Goal: Information Seeking & Learning: Find specific fact

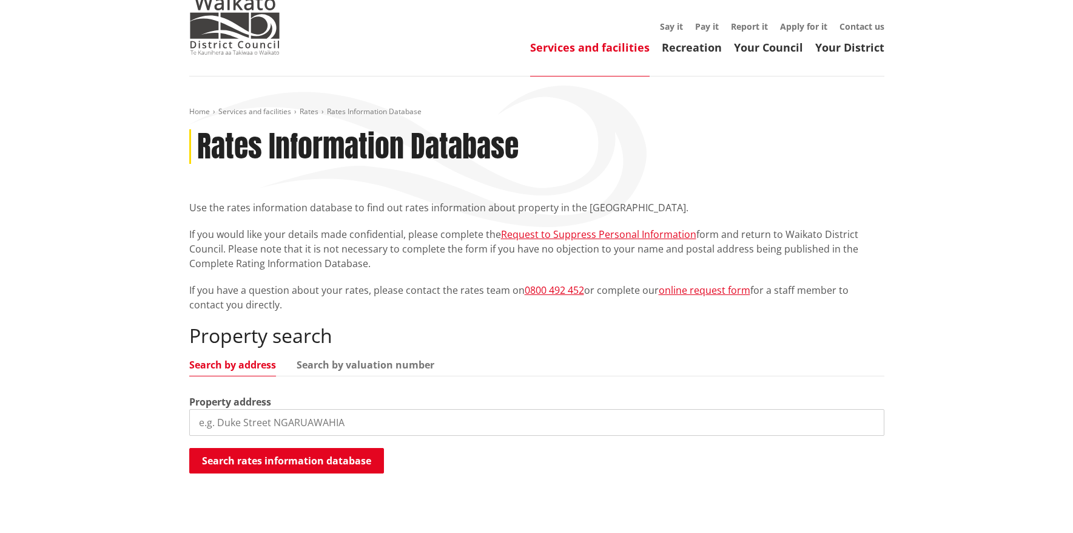
scroll to position [55, 0]
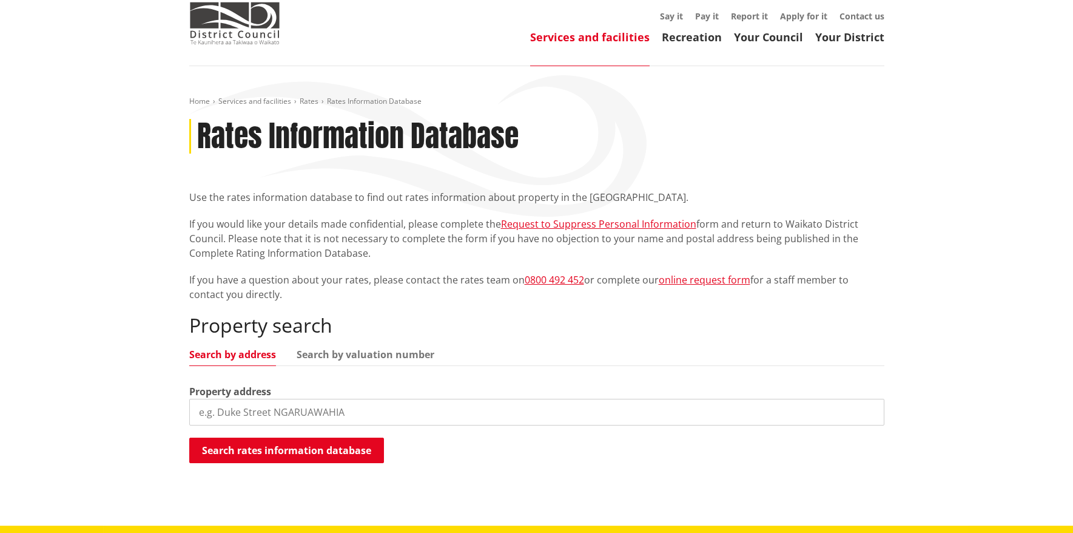
click at [286, 411] on input "search" at bounding box center [536, 412] width 695 height 27
type input "4 river gardens lane"
click at [320, 451] on button "Search rates information database" at bounding box center [286, 449] width 195 height 25
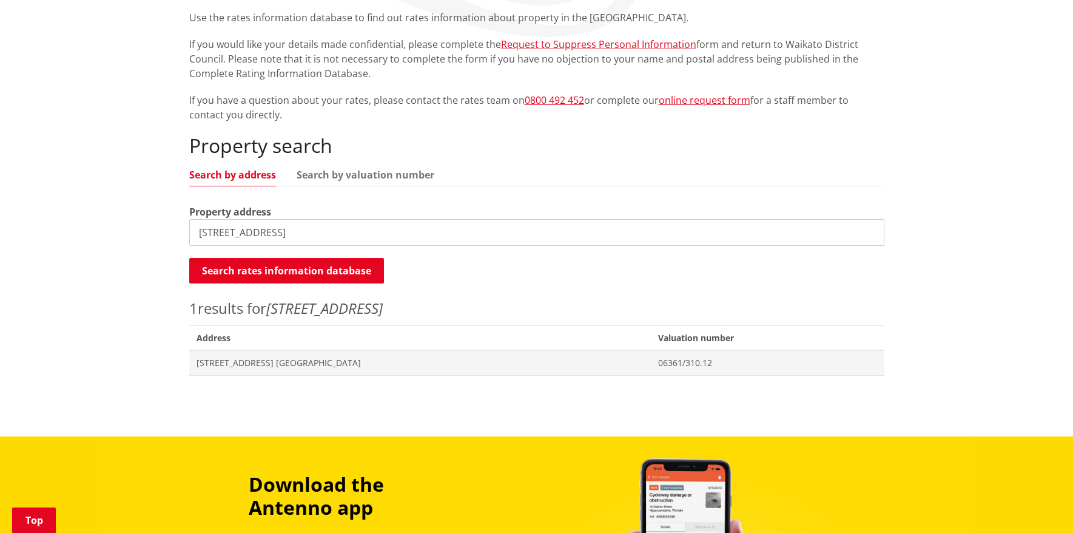
scroll to position [238, 0]
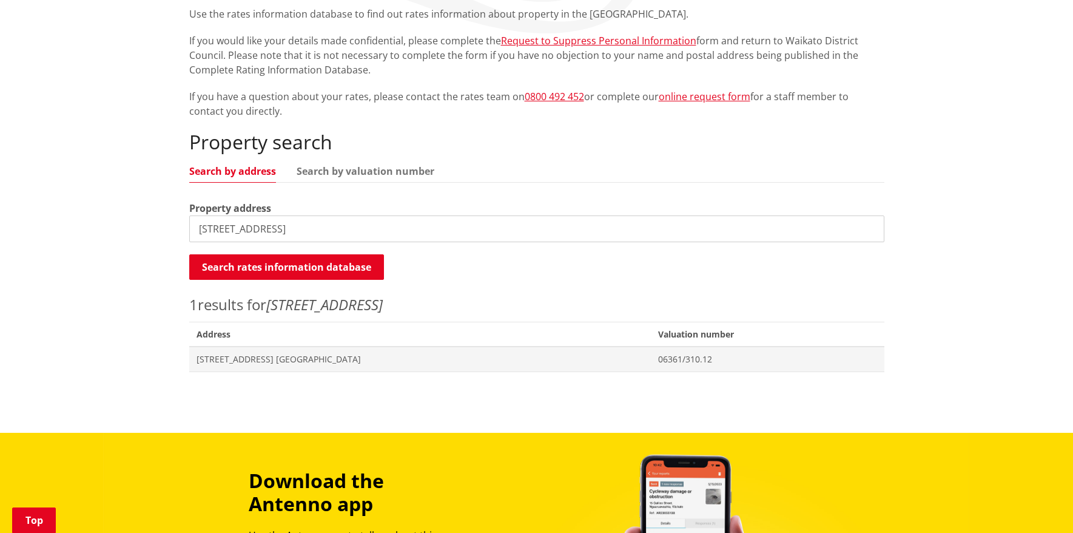
click at [927, 115] on div "Home Services and facilities Rates Rates Information Database Rates Information…" at bounding box center [536, 158] width 1073 height 550
click at [319, 225] on input "4 river gardens lane" at bounding box center [536, 228] width 695 height 27
click at [310, 256] on button "Search rates information database" at bounding box center [286, 266] width 195 height 25
click at [258, 360] on span "[STREET_ADDRESS] [GEOGRAPHIC_DATA]" at bounding box center [420, 359] width 447 height 12
